Goal: Navigation & Orientation: Find specific page/section

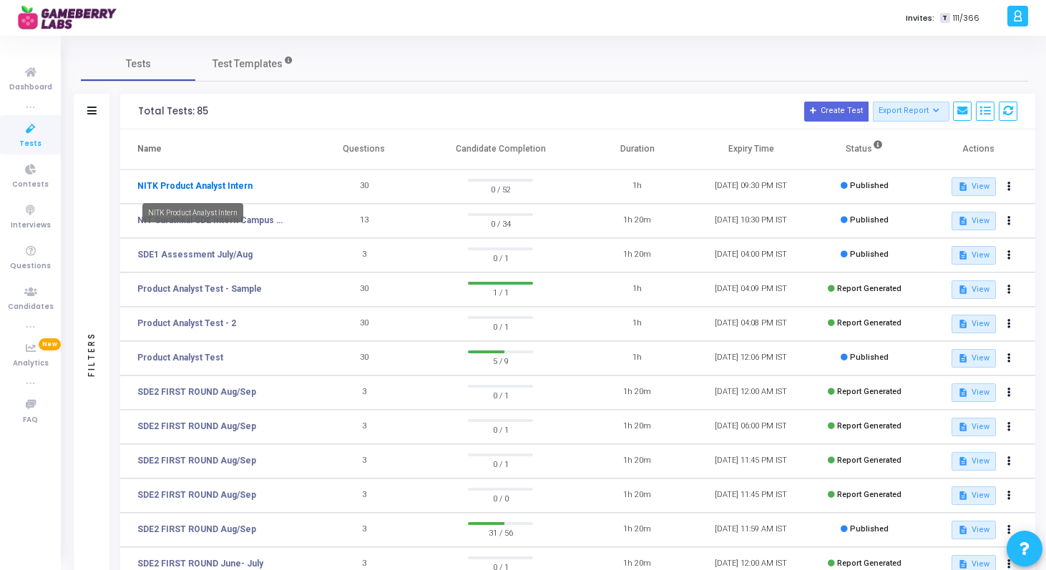
click at [223, 186] on link "NITK Product Analyst Intern" at bounding box center [194, 186] width 115 height 13
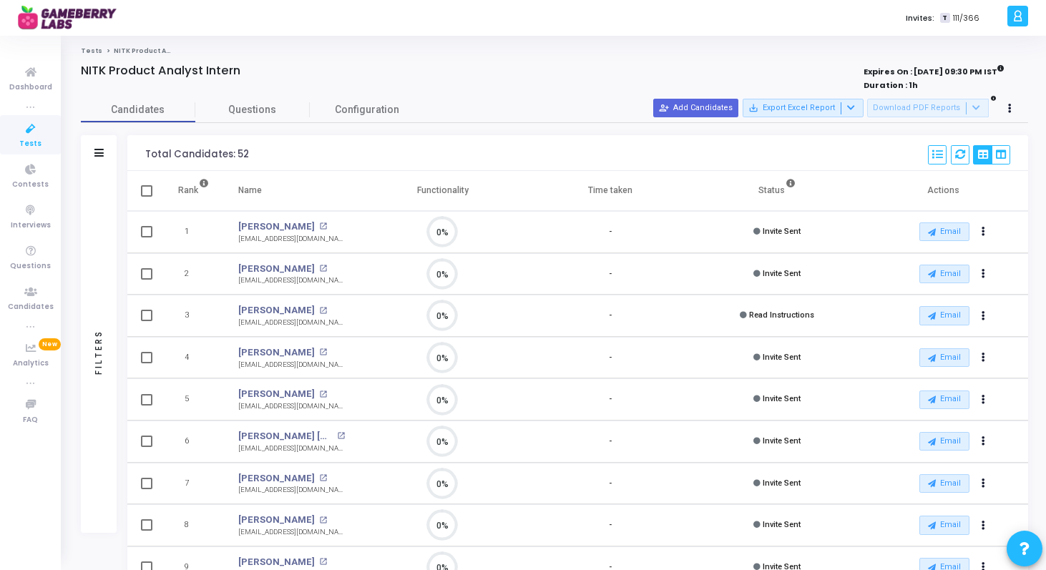
click at [93, 49] on link "Tests" at bounding box center [91, 50] width 21 height 9
